Goal: Task Accomplishment & Management: Use online tool/utility

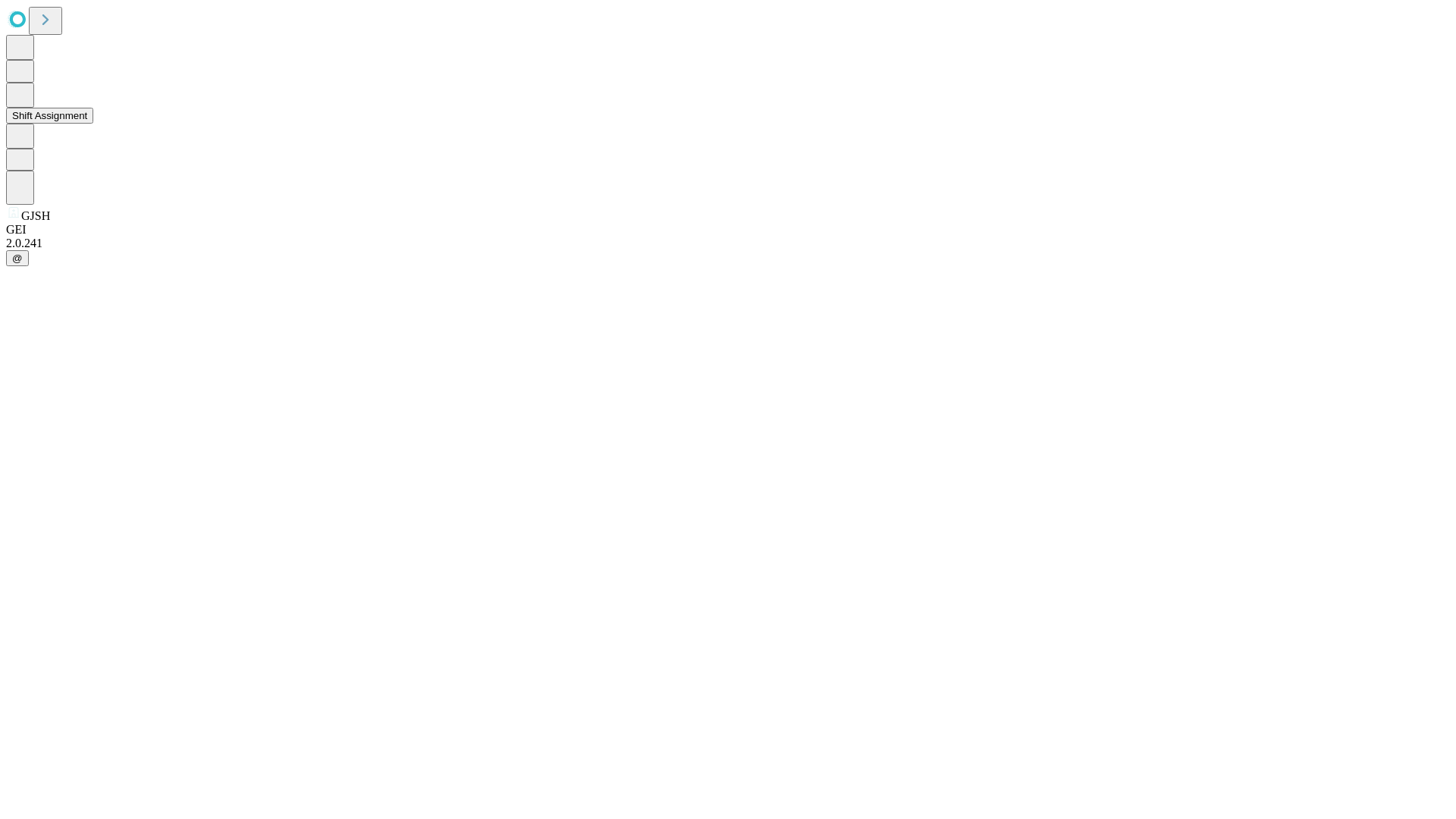
click at [94, 124] on button "Shift Assignment" at bounding box center [49, 115] width 88 height 16
